Goal: Task Accomplishment & Management: Manage account settings

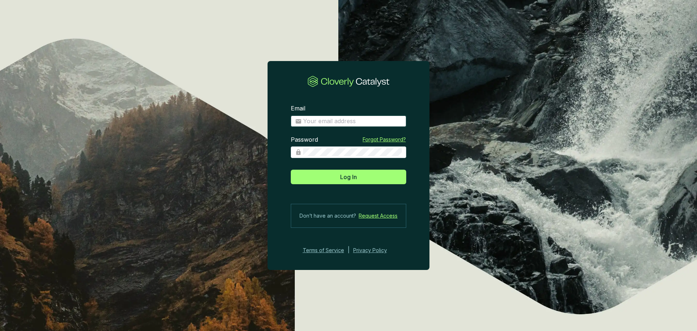
click at [322, 118] on input "Email" at bounding box center [352, 121] width 99 height 8
type input "[EMAIL_ADDRESS][DOMAIN_NAME]"
click at [291, 170] on button "Log In" at bounding box center [348, 177] width 115 height 15
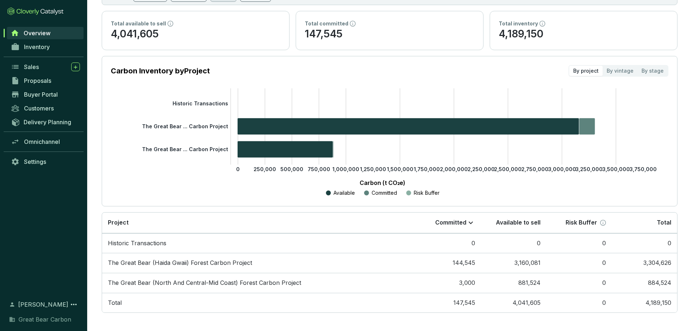
scroll to position [57, 0]
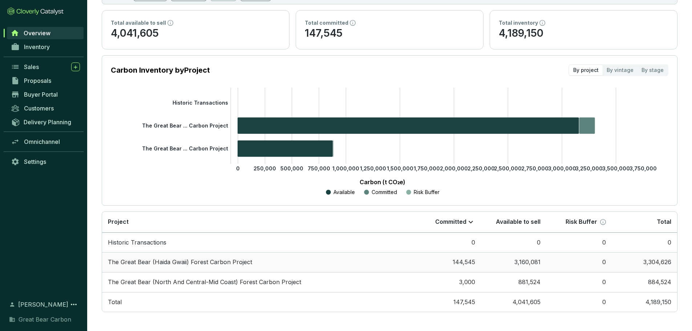
click at [259, 265] on td "The Great Bear (Haida Gwaii) Forest Carbon Project" at bounding box center [258, 262] width 313 height 20
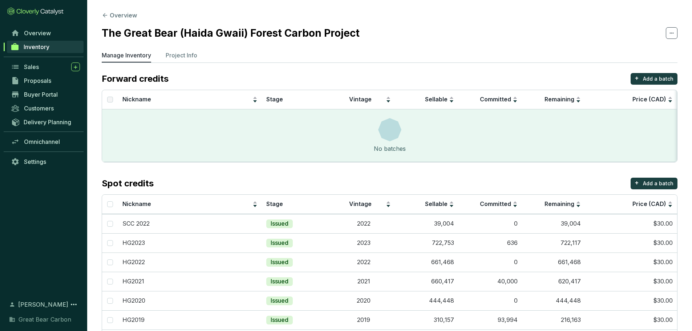
click at [23, 44] on link "Inventory" at bounding box center [45, 47] width 77 height 12
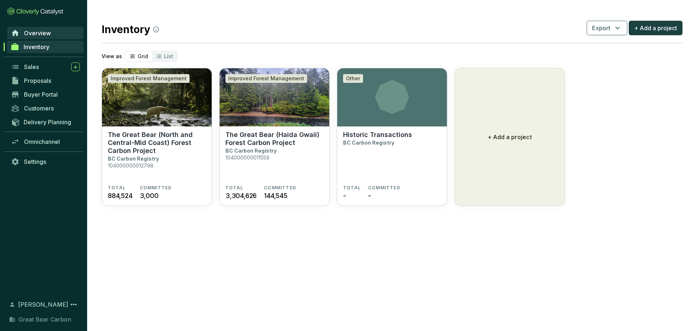
click at [22, 31] on link "Overview" at bounding box center [45, 33] width 76 height 12
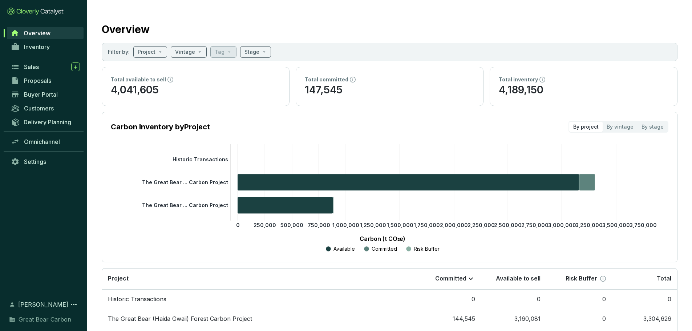
click at [544, 82] on div "Total inventory" at bounding box center [584, 79] width 170 height 7
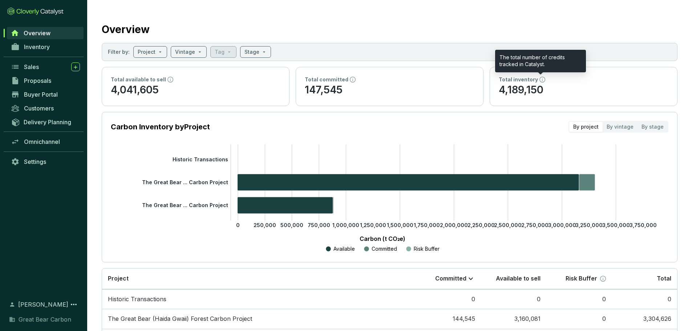
click at [540, 79] on icon at bounding box center [542, 80] width 6 height 6
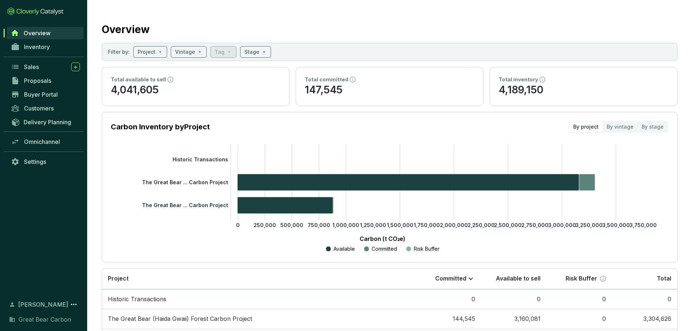
scroll to position [57, 0]
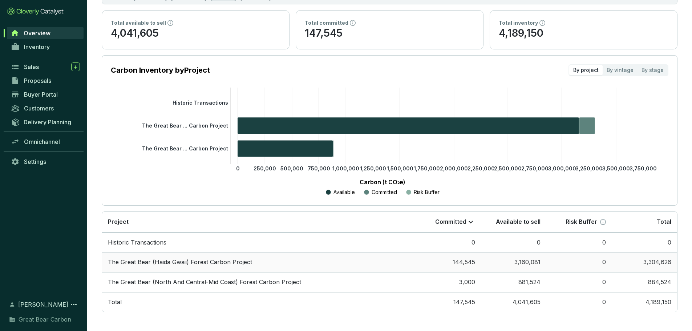
click at [245, 261] on td "The Great Bear (Haida Gwaii) Forest Carbon Project" at bounding box center [258, 262] width 313 height 20
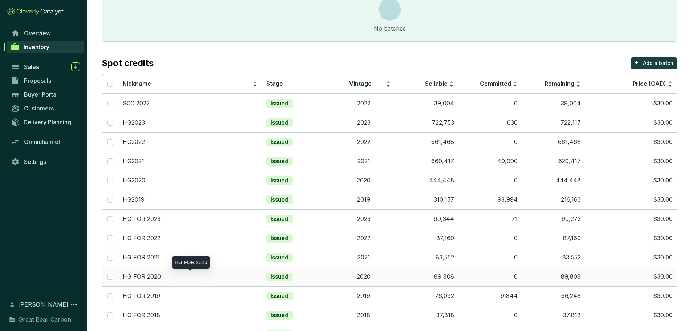
scroll to position [148, 0]
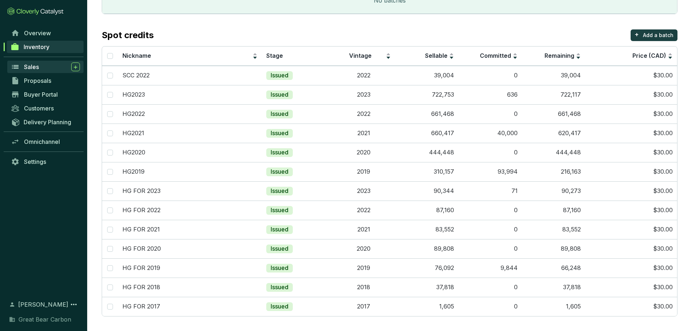
click at [36, 72] on link "Sales" at bounding box center [45, 67] width 76 height 12
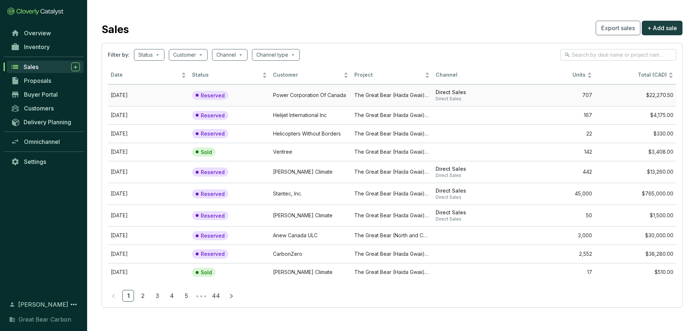
click at [454, 96] on span "Direct Sales" at bounding box center [474, 99] width 76 height 6
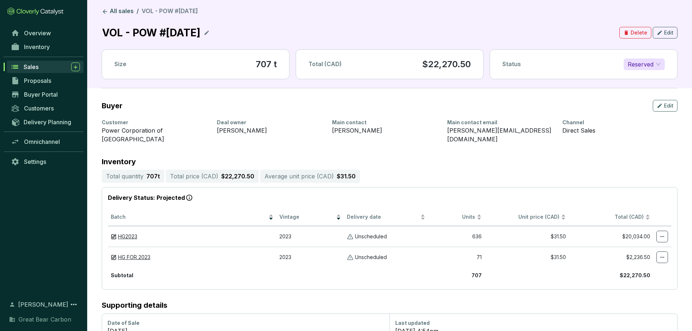
click at [81, 65] on link "Sales" at bounding box center [45, 67] width 77 height 12
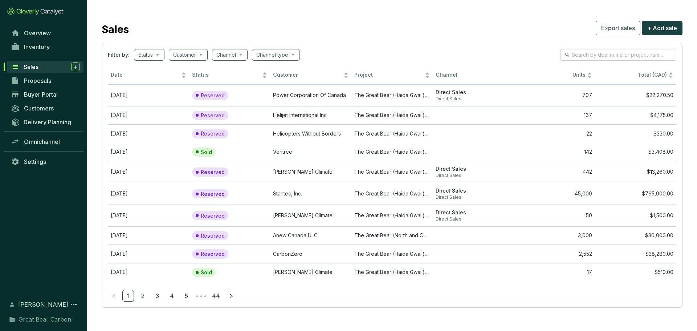
click at [71, 64] on div "Sales" at bounding box center [52, 66] width 56 height 9
click at [77, 65] on icon at bounding box center [76, 67] width 6 height 7
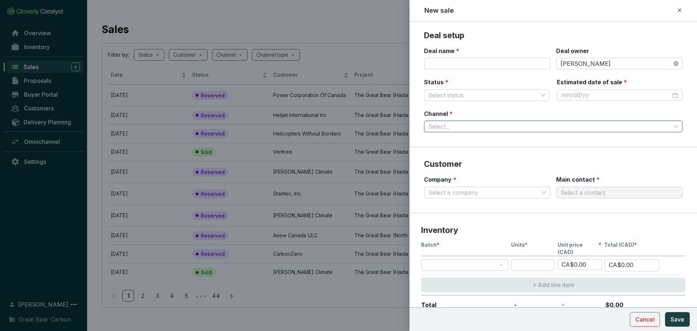
click at [432, 130] on input "Channel *" at bounding box center [549, 126] width 243 height 11
click at [344, 23] on div at bounding box center [348, 165] width 697 height 331
click at [682, 11] on icon at bounding box center [680, 10] width 6 height 9
